Goal: Task Accomplishment & Management: Complete application form

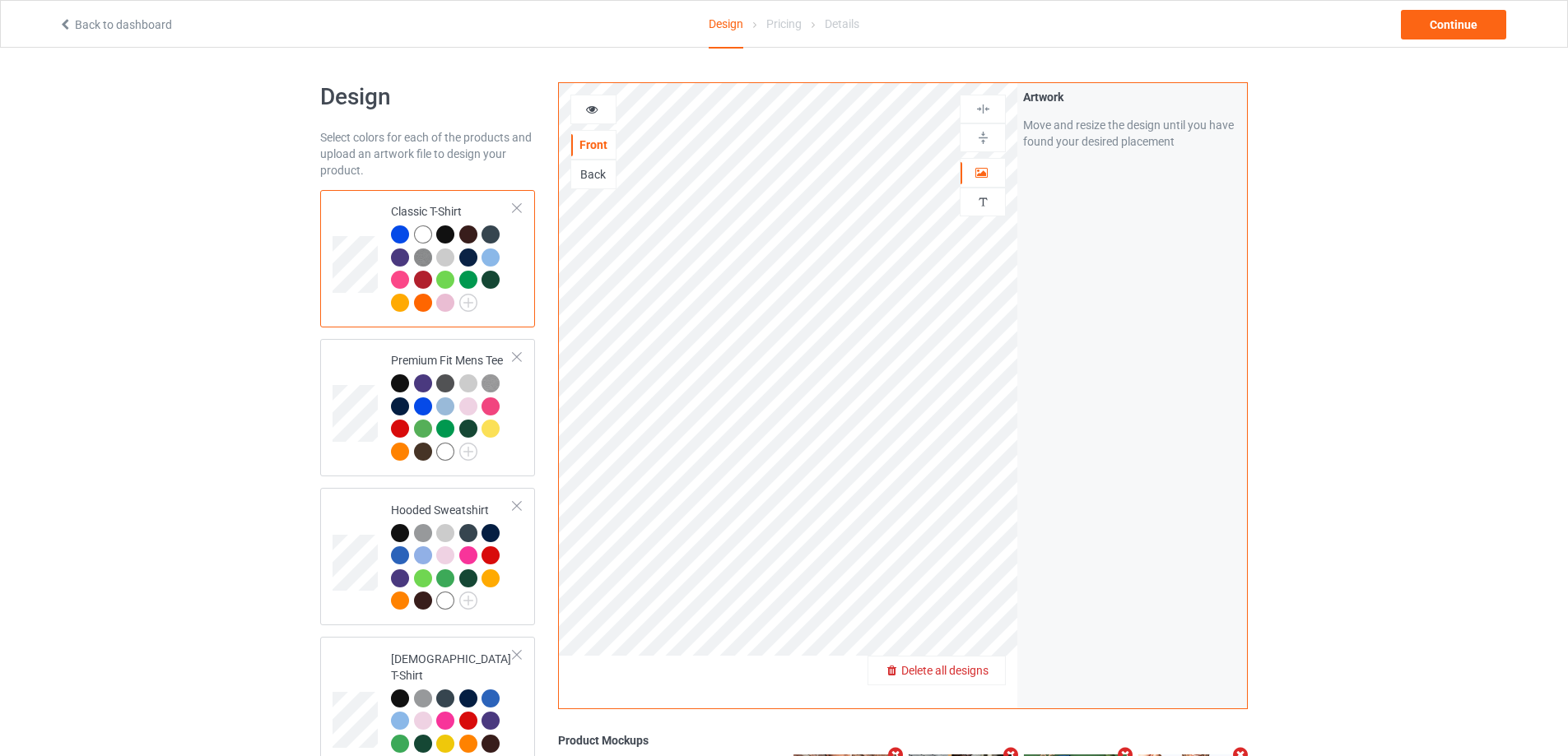
click at [994, 668] on div "Delete all designs" at bounding box center [936, 670] width 137 height 17
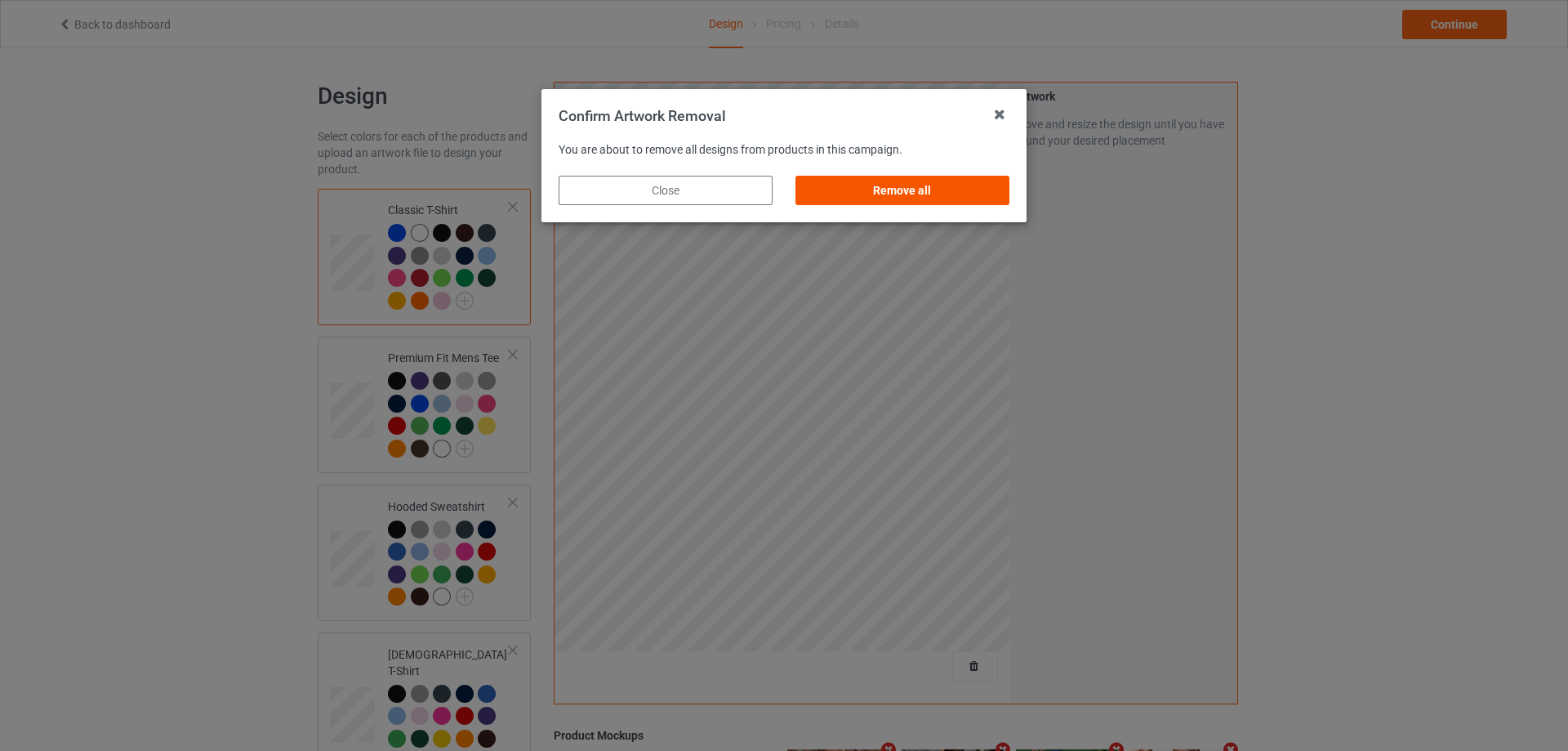
click at [997, 185] on div "Remove all" at bounding box center [902, 190] width 214 height 29
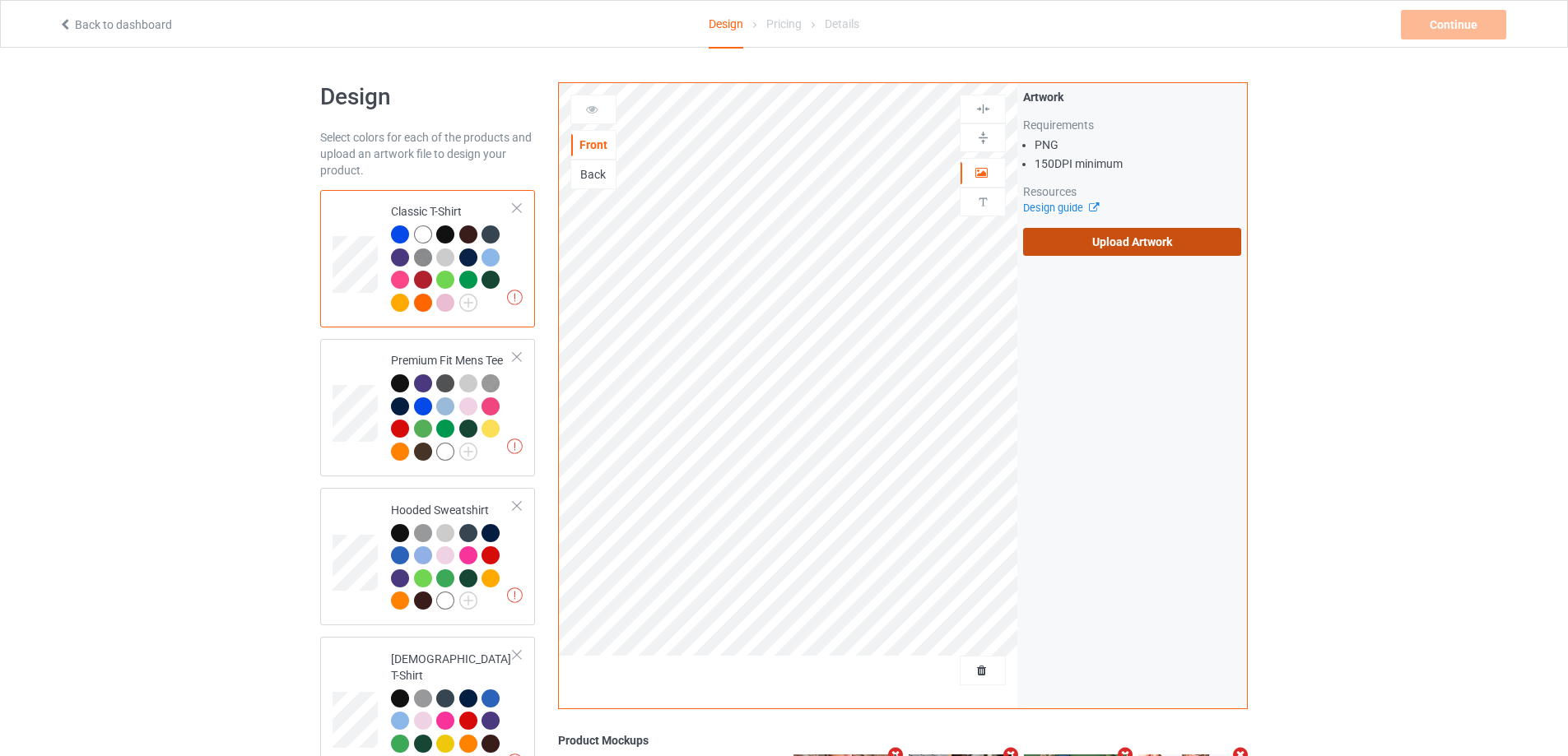
click at [1156, 251] on label "Upload Artwork" at bounding box center [1131, 241] width 218 height 28
click at [0, 0] on input "Upload Artwork" at bounding box center [0, 0] width 0 height 0
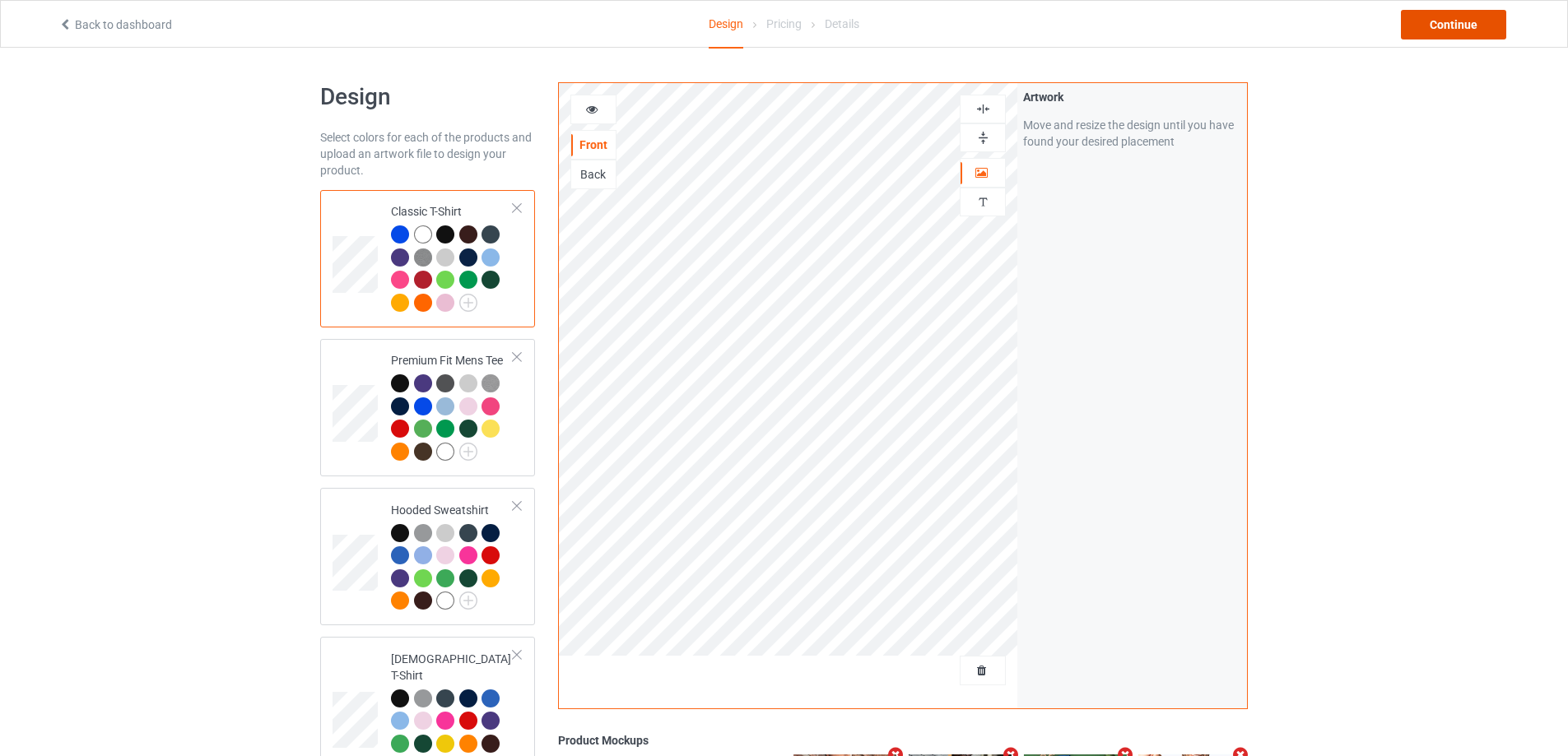
click at [1432, 28] on div "Continue" at bounding box center [1453, 25] width 106 height 30
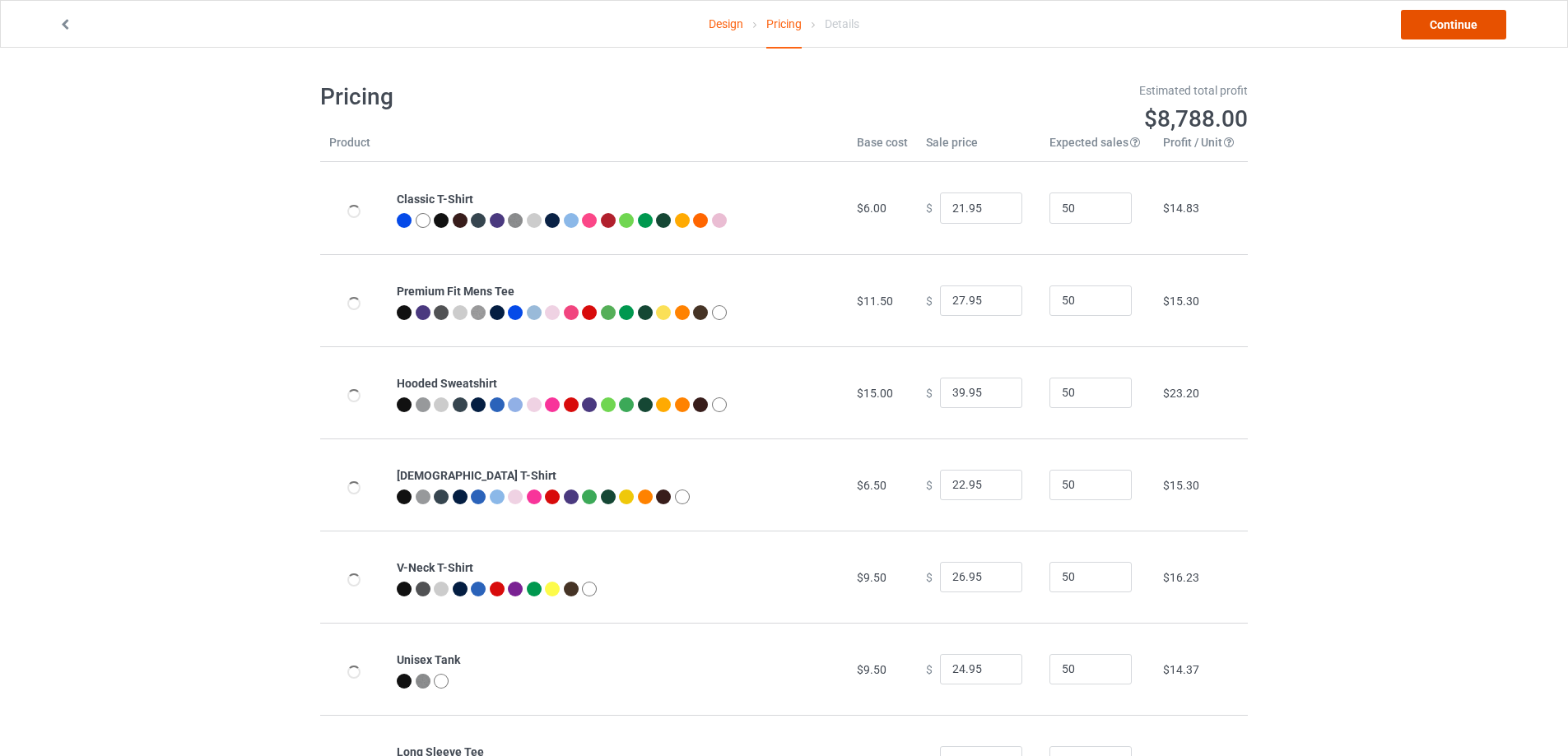
click at [1440, 27] on link "Continue" at bounding box center [1453, 25] width 106 height 30
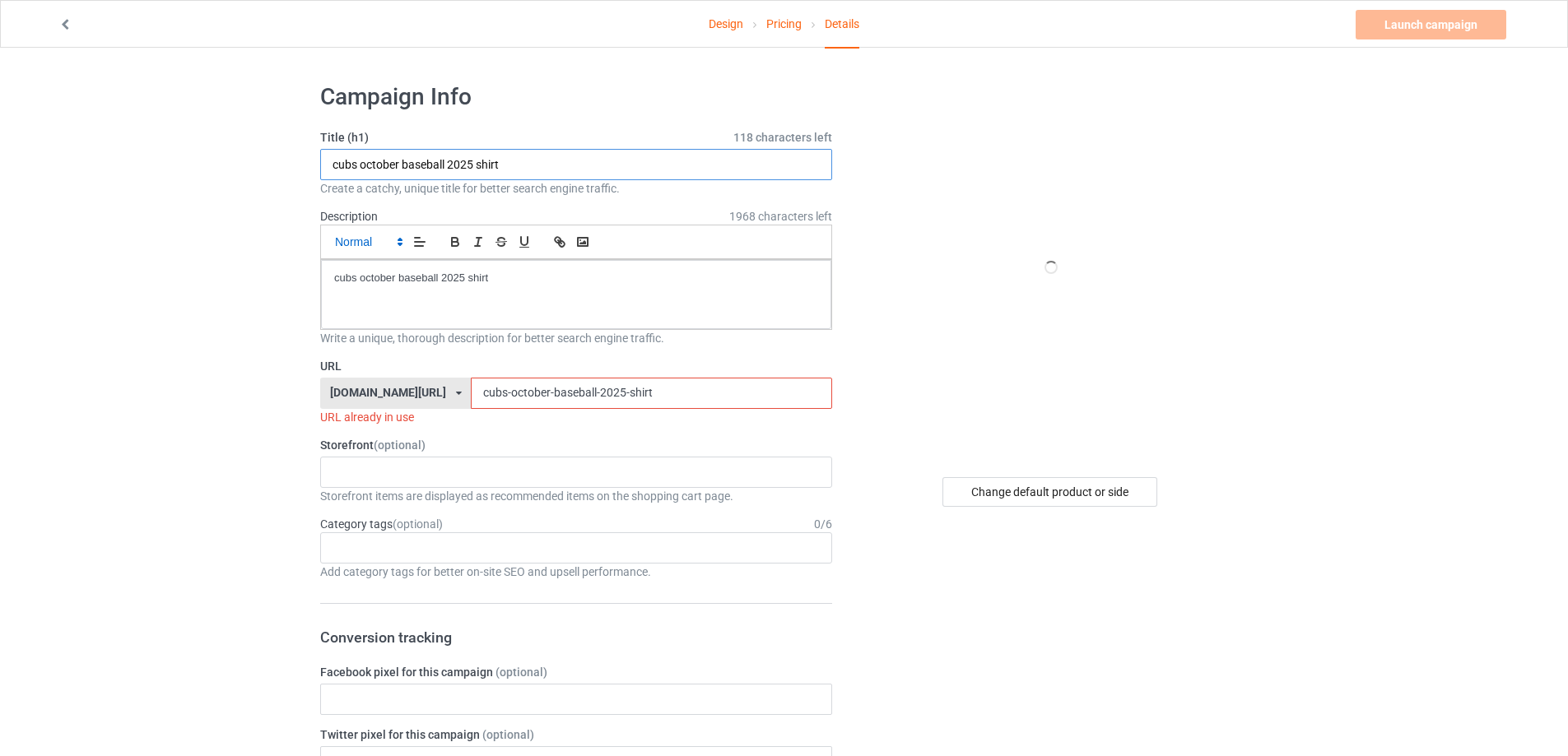
drag, startPoint x: 381, startPoint y: 159, endPoint x: 360, endPoint y: 238, distance: 81.7
paste input "I’m everton till i die"
type input "I’m everton till i die shirt"
drag, startPoint x: 364, startPoint y: 281, endPoint x: 268, endPoint y: 288, distance: 96.3
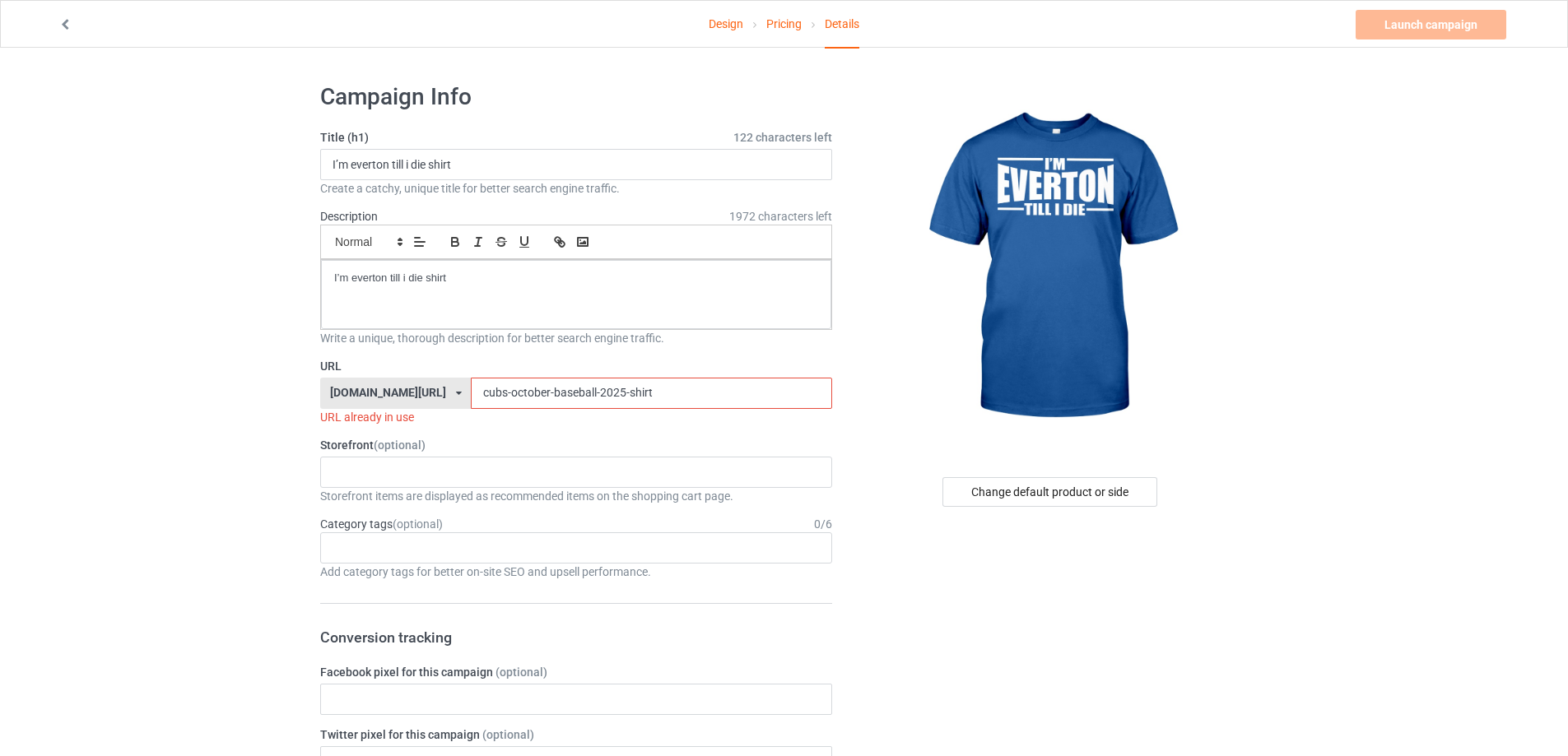
paste input "im-everton-till-i-die"
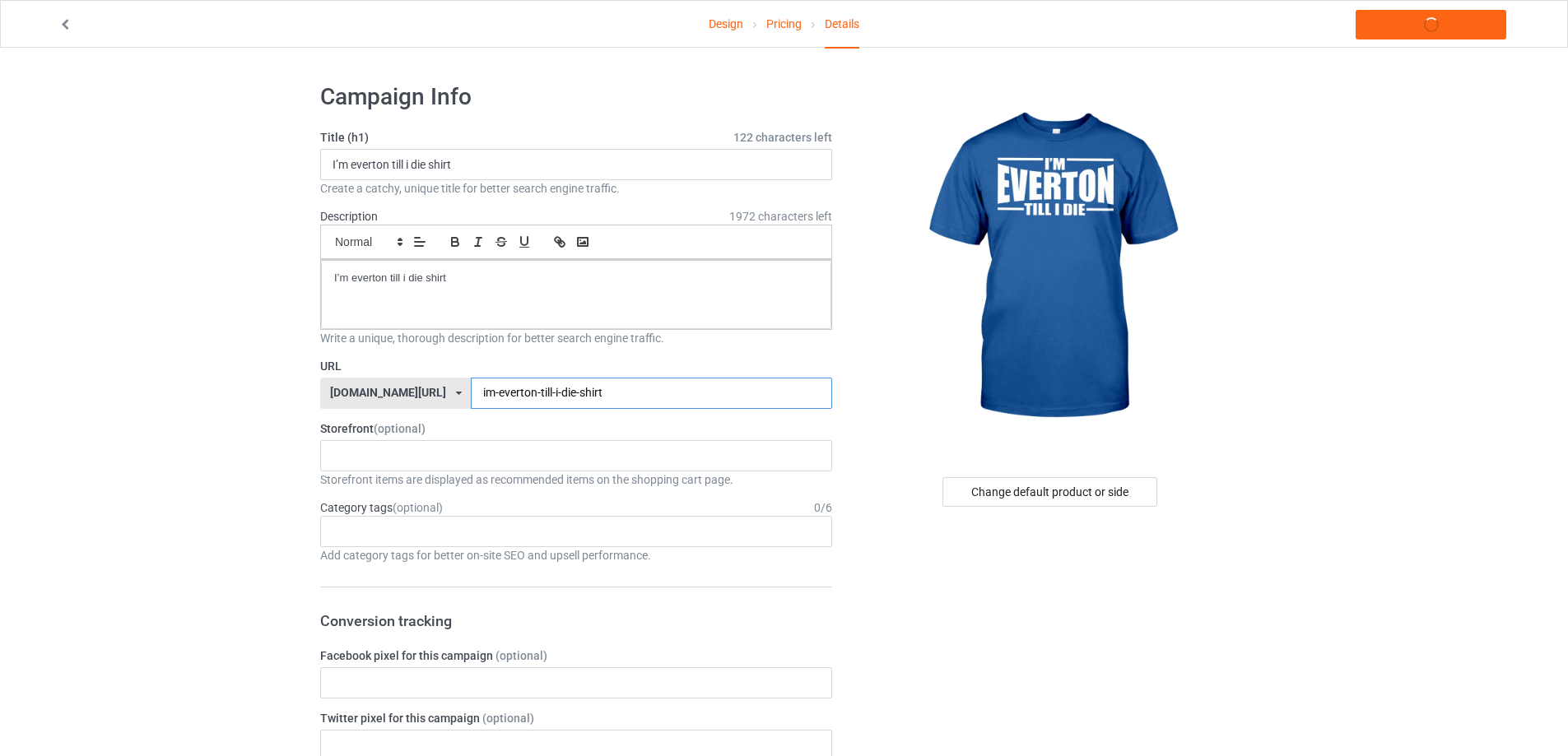
type input "im-everton-till-i-die-shirt"
drag, startPoint x: 460, startPoint y: 281, endPoint x: 221, endPoint y: 261, distance: 239.8
copy p "I’m everton till i die shirt"
click at [1420, 23] on link "Launch campaign" at bounding box center [1430, 25] width 151 height 30
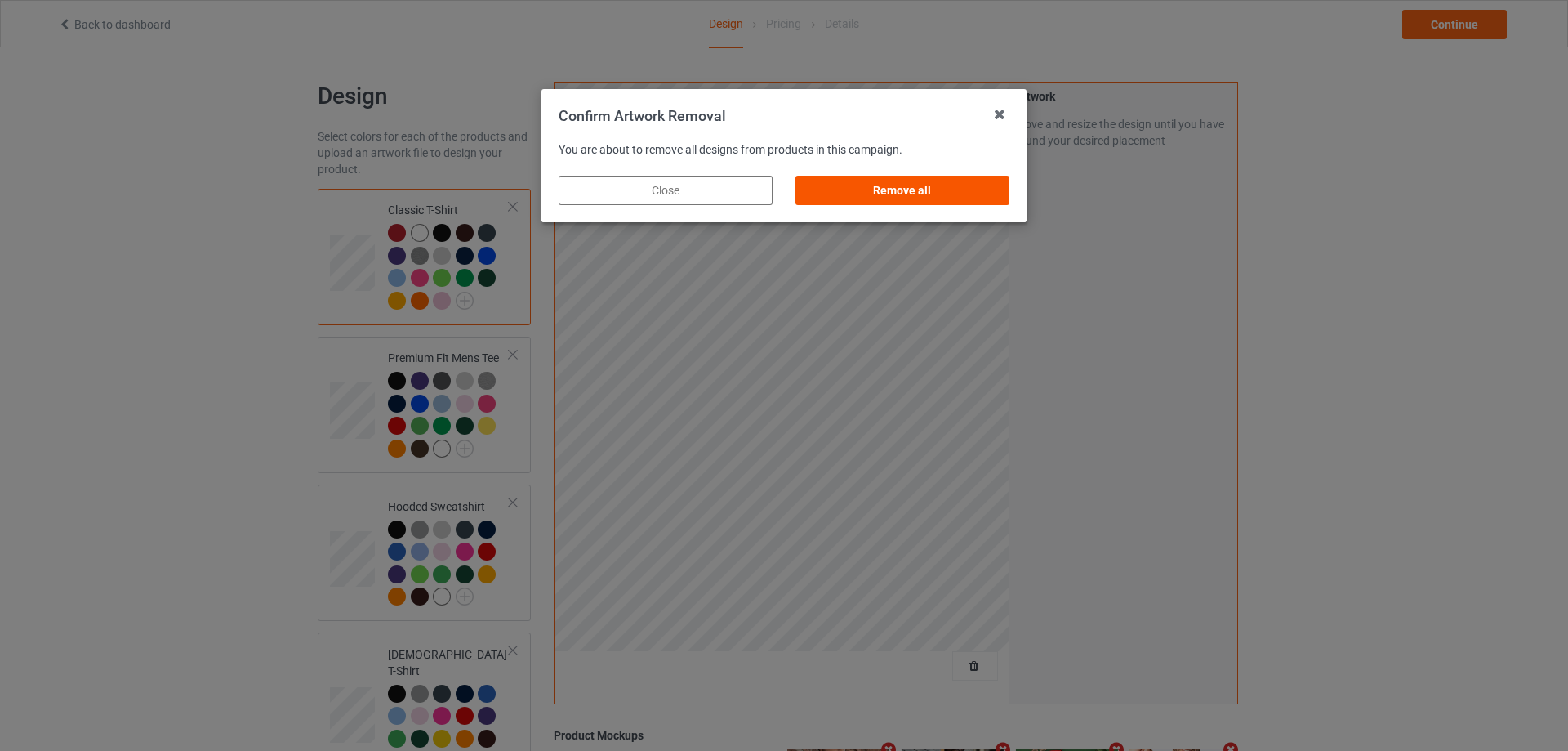
click at [920, 181] on div "Remove all" at bounding box center [902, 190] width 214 height 29
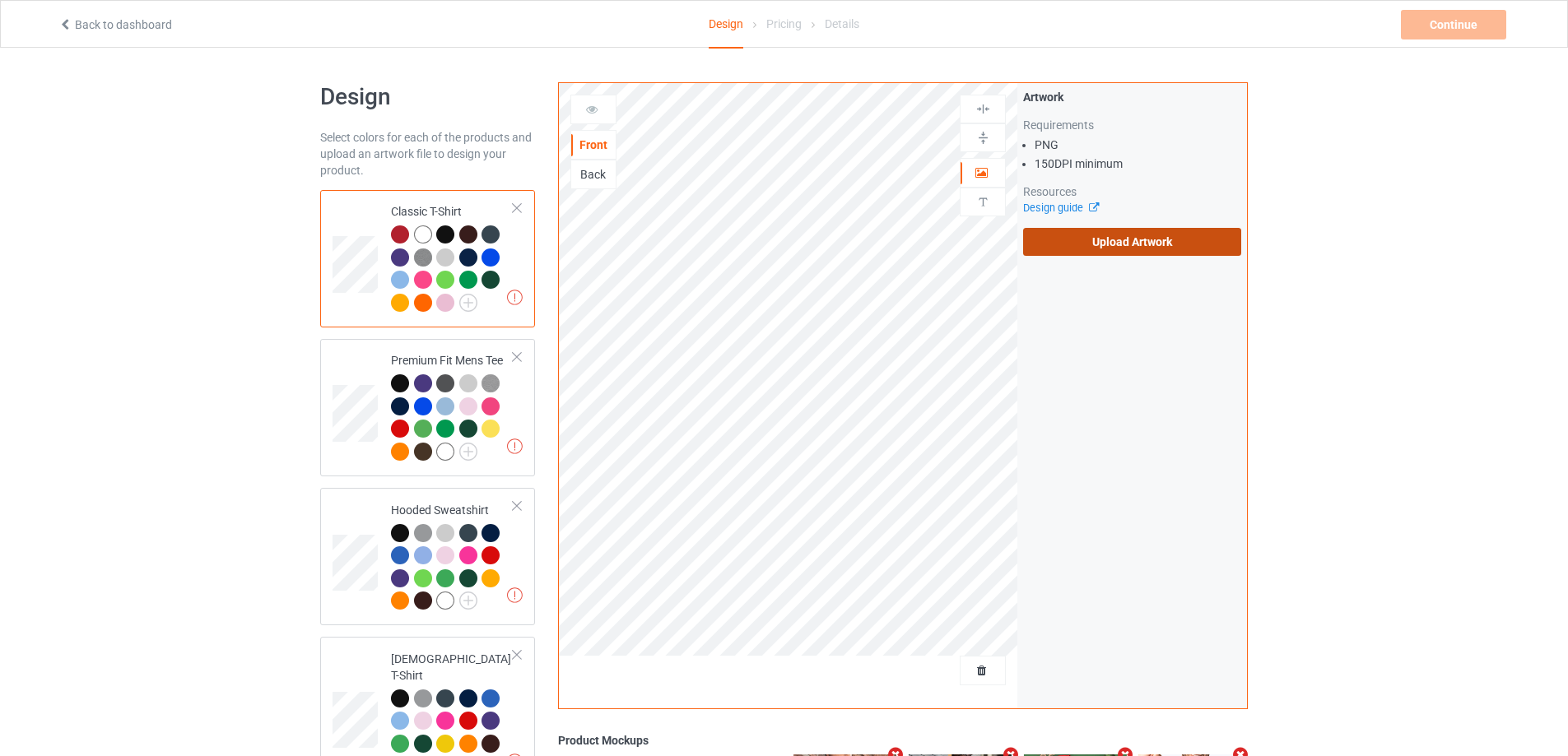
click at [1086, 234] on label "Upload Artwork" at bounding box center [1131, 241] width 218 height 28
click at [0, 0] on input "Upload Artwork" at bounding box center [0, 0] width 0 height 0
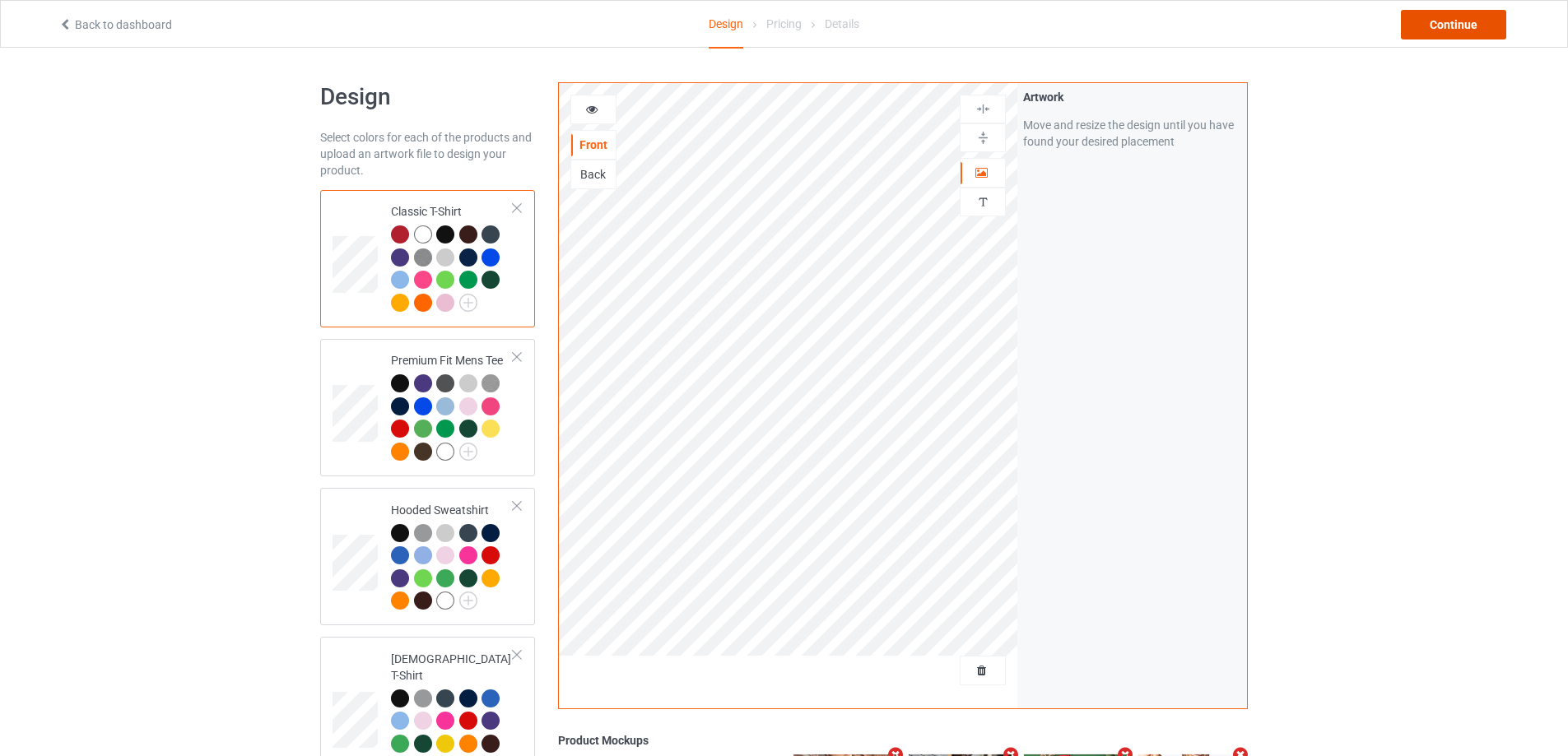
click at [1447, 24] on div "Continue" at bounding box center [1453, 25] width 106 height 30
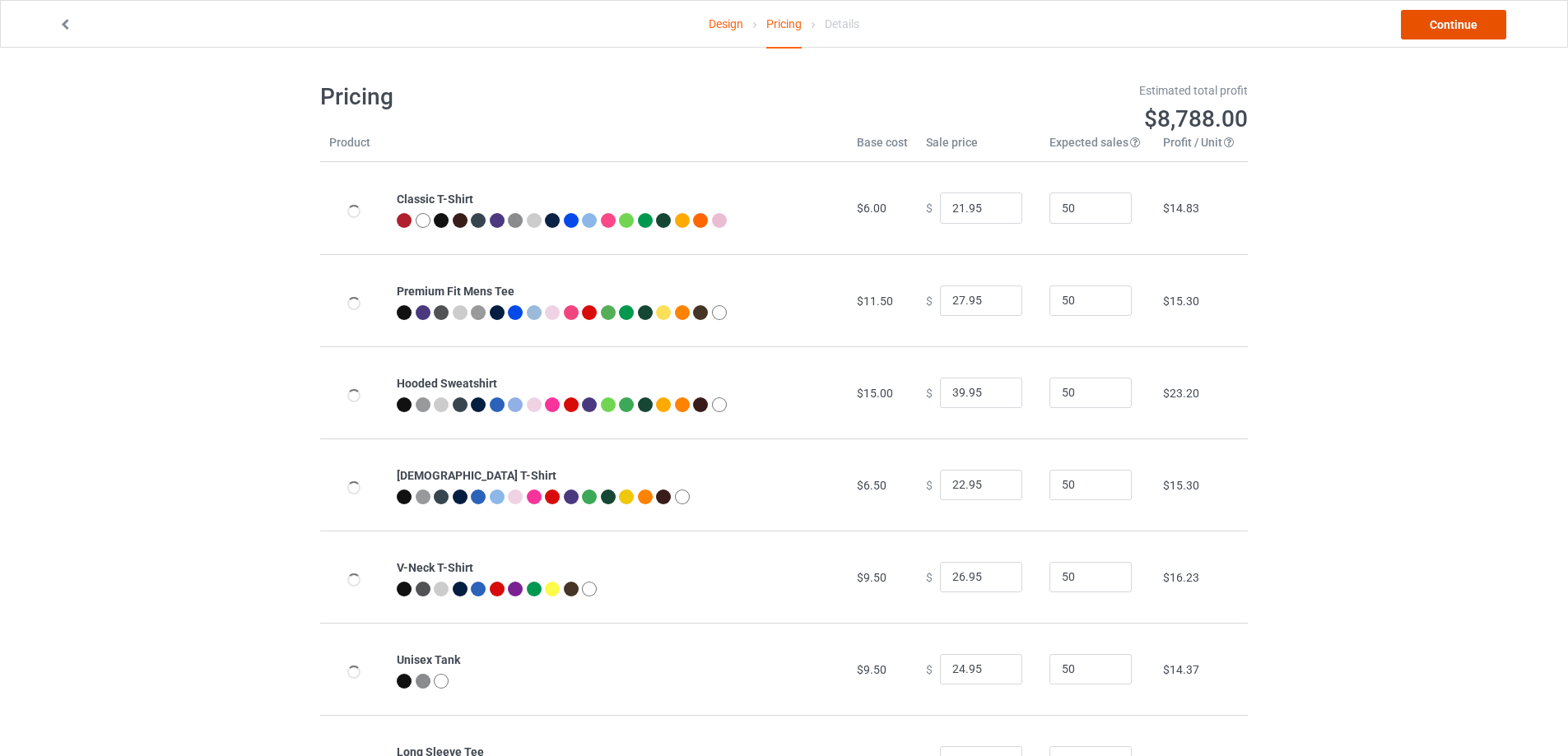
click at [1447, 24] on link "Continue" at bounding box center [1453, 25] width 106 height 30
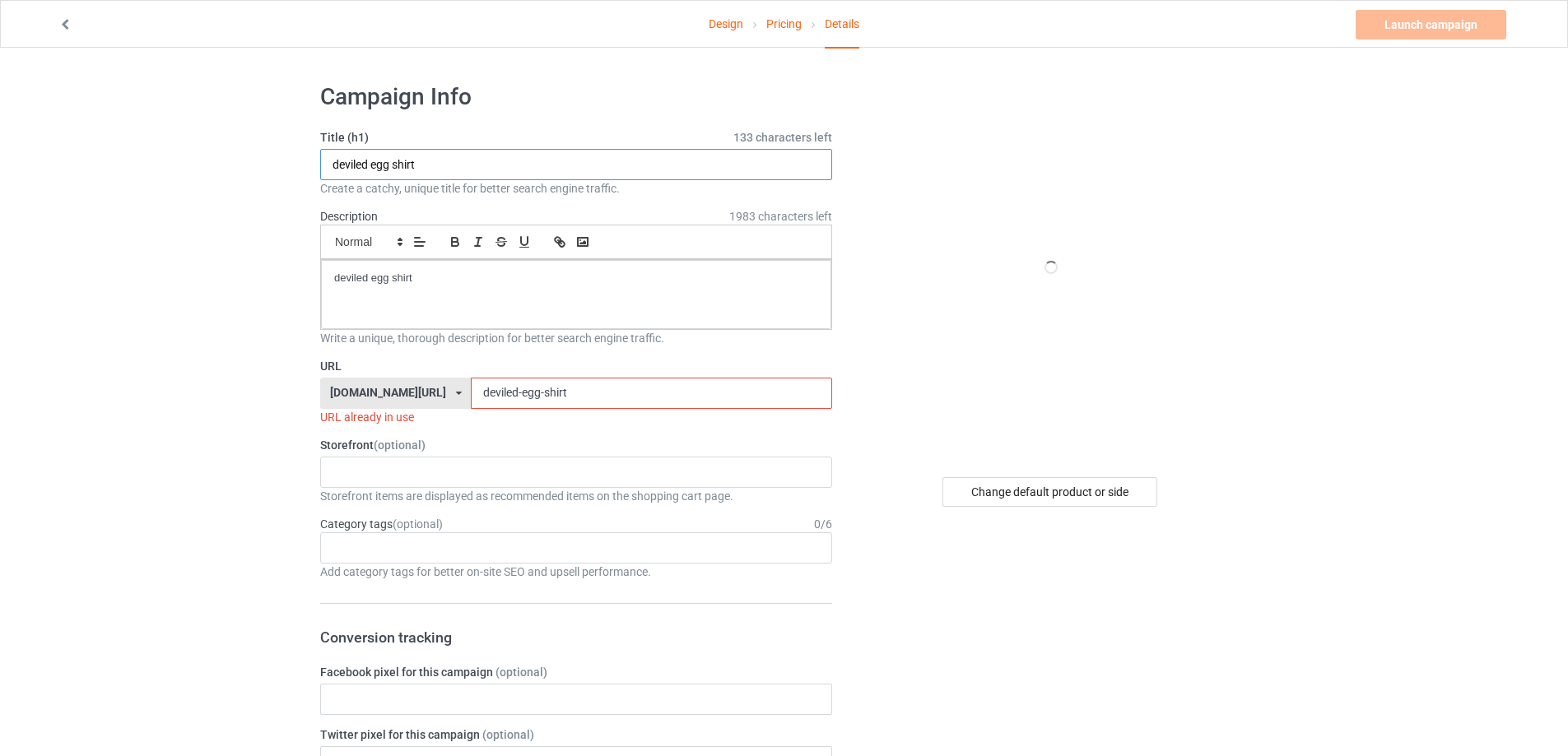
drag, startPoint x: 504, startPoint y: 172, endPoint x: 206, endPoint y: 167, distance: 298.0
paste input "Wisconsin Needs Public Schools"
type input "Wisconsin Needs Public Schools shirt"
drag, startPoint x: 291, startPoint y: 266, endPoint x: 170, endPoint y: 266, distance: 121.0
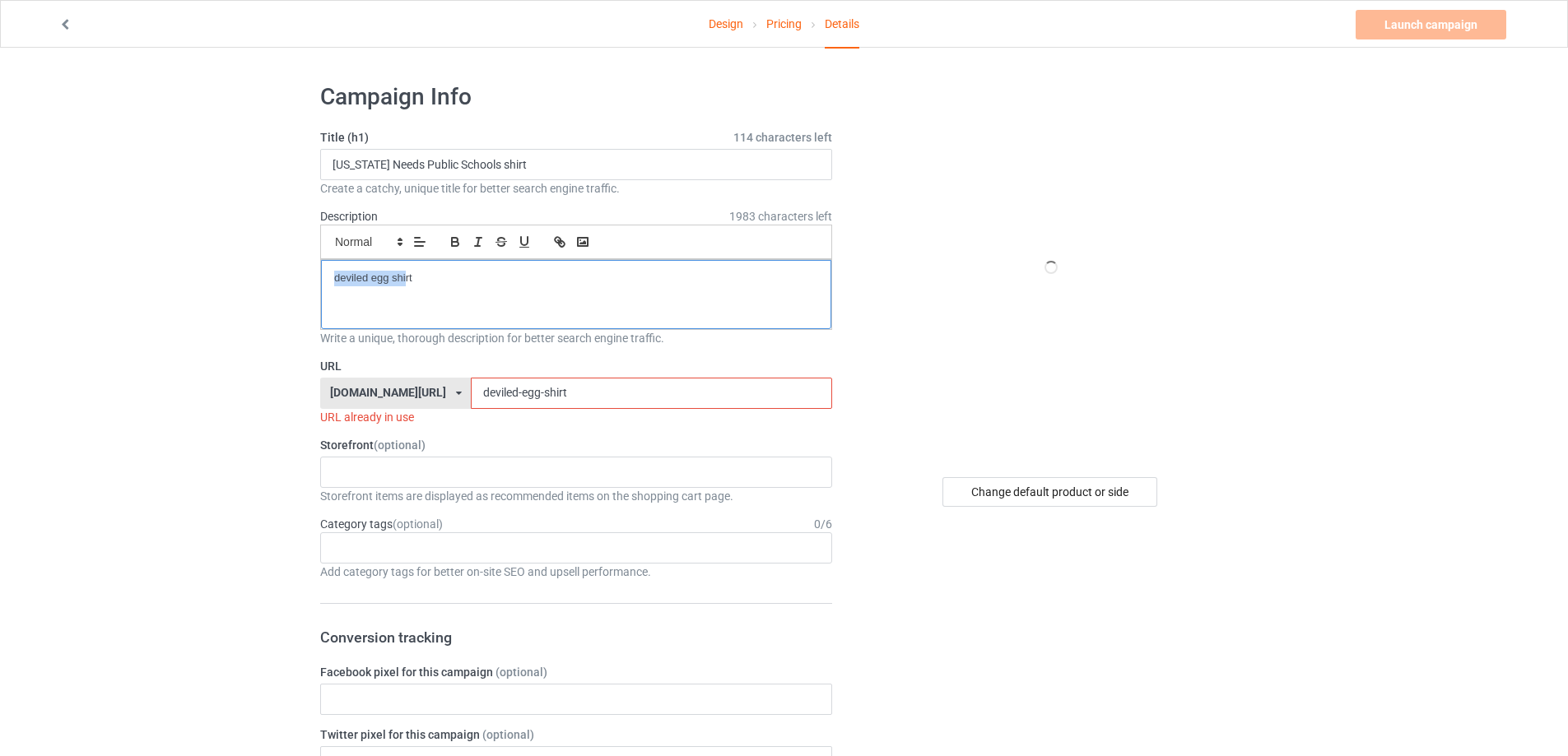
drag, startPoint x: 369, startPoint y: 281, endPoint x: 145, endPoint y: 295, distance: 224.4
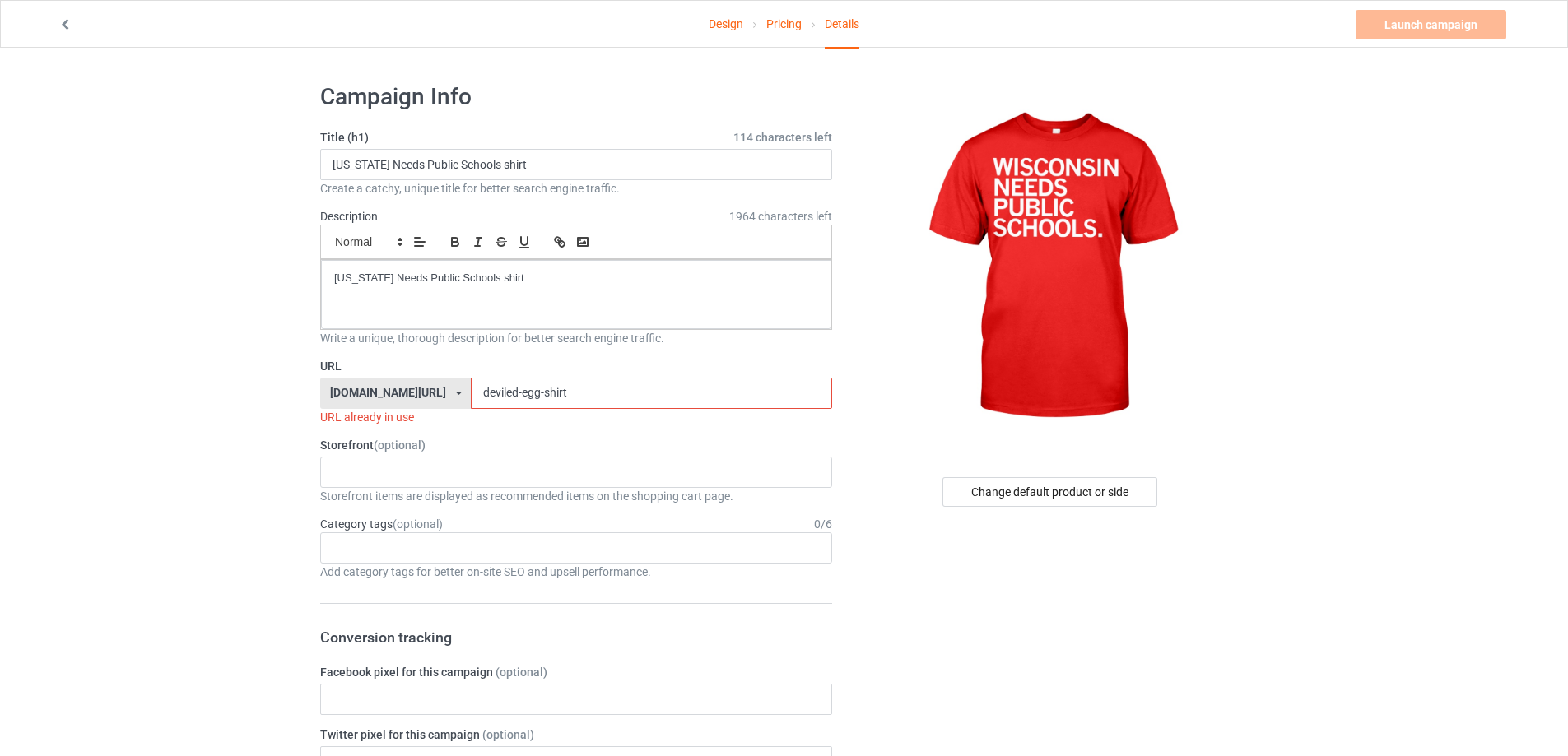
drag, startPoint x: 510, startPoint y: 403, endPoint x: 236, endPoint y: 396, distance: 274.1
paste input "wisconsin-needs-public-schools"
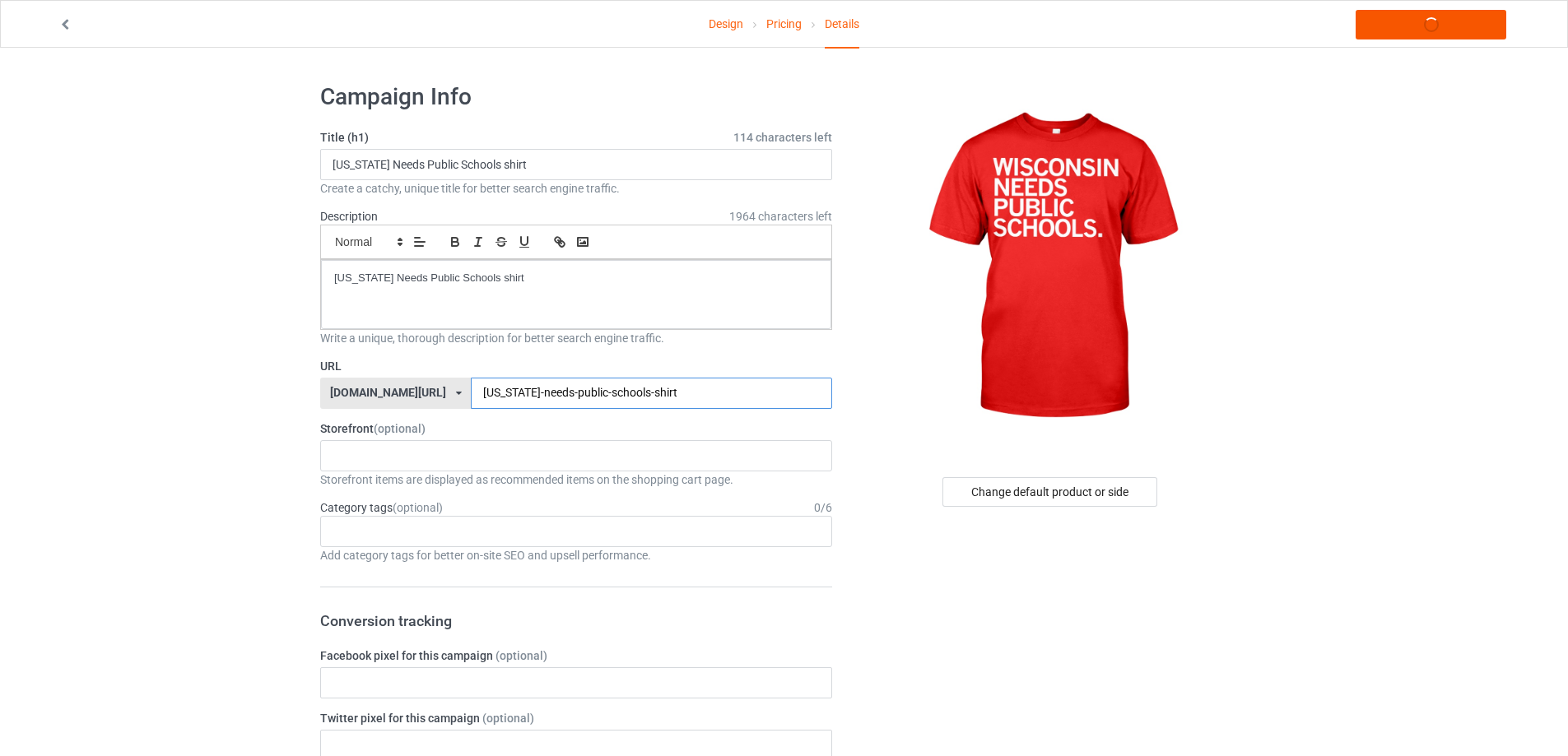
type input "wisconsin-needs-public-schools-shirt"
click at [1448, 19] on link "Launch campaign" at bounding box center [1430, 25] width 151 height 30
